Goal: Task Accomplishment & Management: Manage account settings

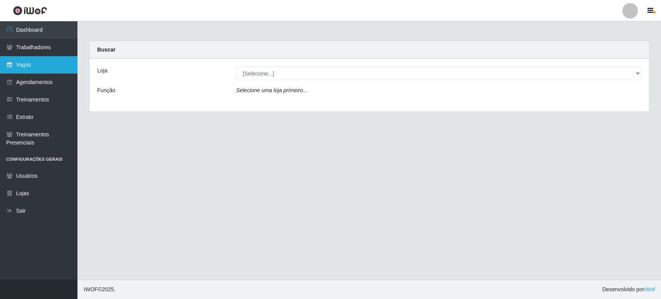
click at [46, 57] on link "Vagas" at bounding box center [38, 64] width 77 height 17
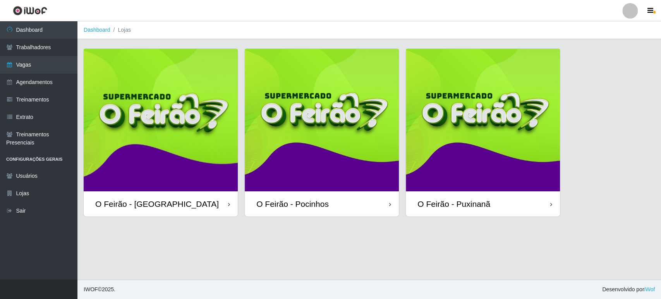
click at [358, 138] on img at bounding box center [322, 120] width 154 height 142
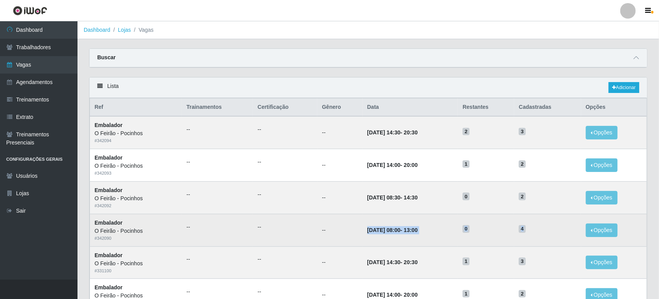
drag, startPoint x: 353, startPoint y: 229, endPoint x: 535, endPoint y: 225, distance: 182.4
click at [535, 225] on tr "Embalador O Feirão - Pocinhos # 342090 -- -- -- [DATE] 08:00 - 13:00 0 4 Opções…" at bounding box center [368, 230] width 557 height 33
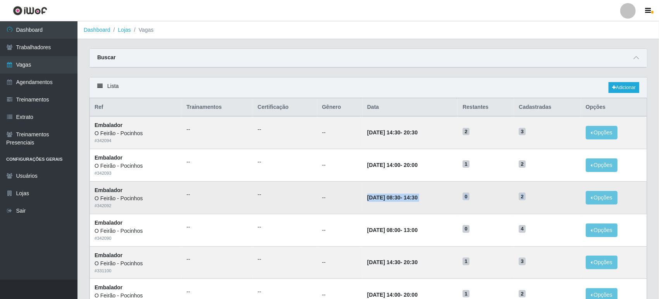
drag, startPoint x: 347, startPoint y: 193, endPoint x: 533, endPoint y: 192, distance: 186.6
click at [533, 192] on tr "Embalador O Feirão - Pocinhos # 342092 -- -- -- [DATE] 08:30 - 14:30 0 2 Opções…" at bounding box center [368, 197] width 557 height 33
click at [488, 208] on td "0" at bounding box center [486, 197] width 56 height 33
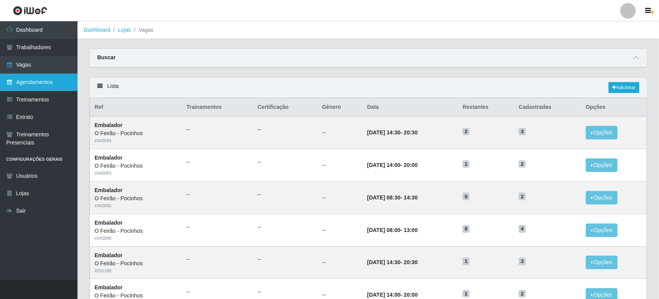
click at [23, 80] on link "Agendamentos" at bounding box center [38, 82] width 77 height 17
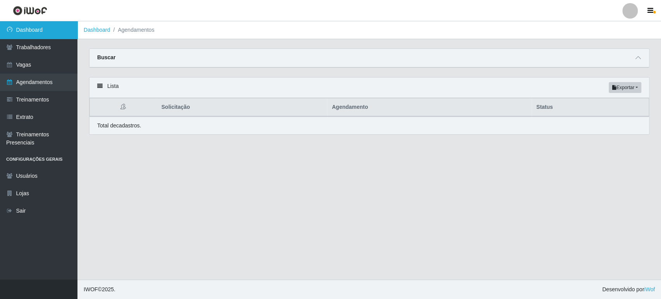
click at [48, 23] on link "Dashboard" at bounding box center [38, 29] width 77 height 17
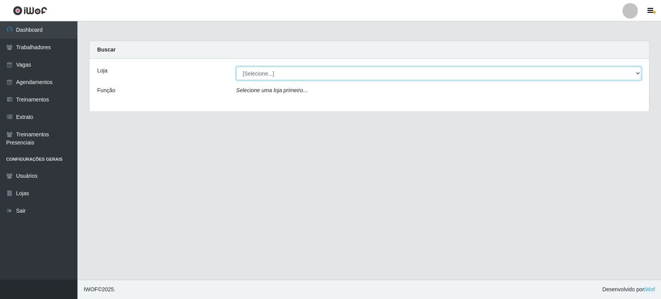
click at [607, 77] on select "[Selecione...] O Feirão - [GEOGRAPHIC_DATA] O Feirão - Pocinhos O Feirão - [GEO…" at bounding box center [438, 74] width 405 height 14
select select "190"
click at [236, 67] on select "[Selecione...] O Feirão - [GEOGRAPHIC_DATA] O Feirão - Pocinhos O Feirão - [GEO…" at bounding box center [438, 74] width 405 height 14
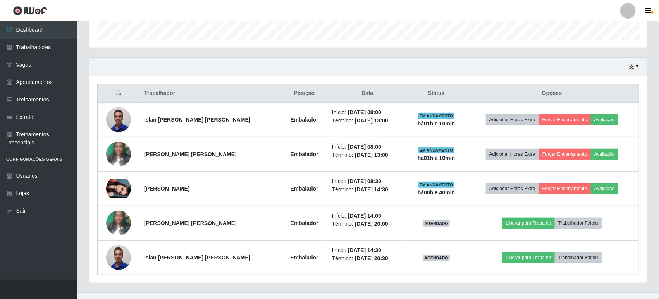
scroll to position [249, 0]
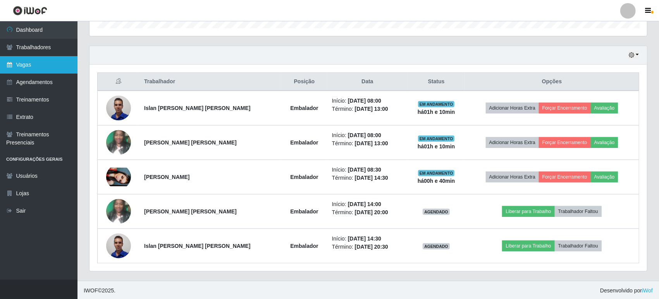
click at [53, 64] on link "Vagas" at bounding box center [38, 64] width 77 height 17
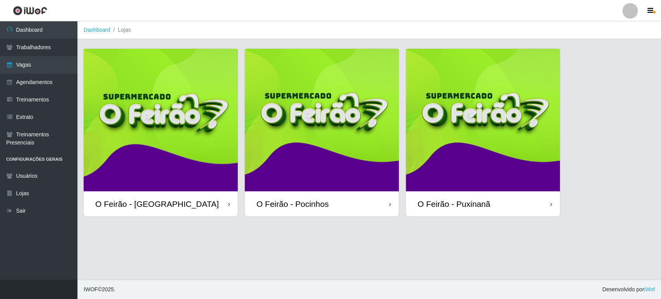
click at [294, 148] on img at bounding box center [322, 120] width 154 height 142
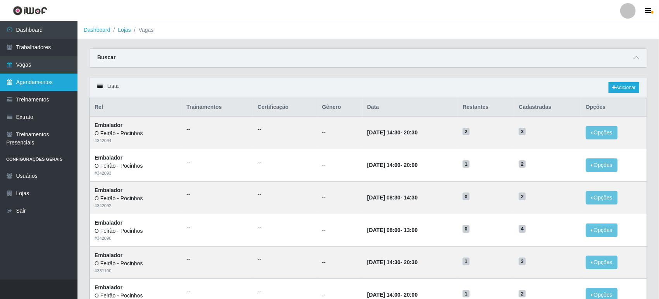
click at [38, 81] on link "Agendamentos" at bounding box center [38, 82] width 77 height 17
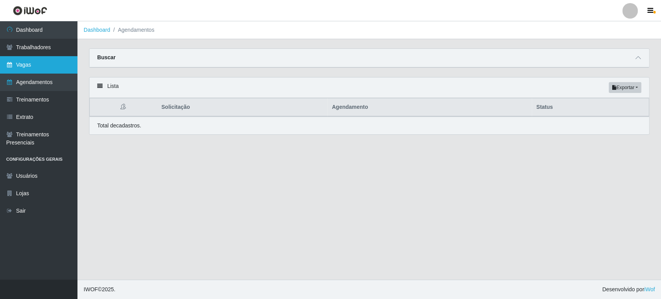
click at [36, 62] on link "Vagas" at bounding box center [38, 64] width 77 height 17
